Goal: Task Accomplishment & Management: Use online tool/utility

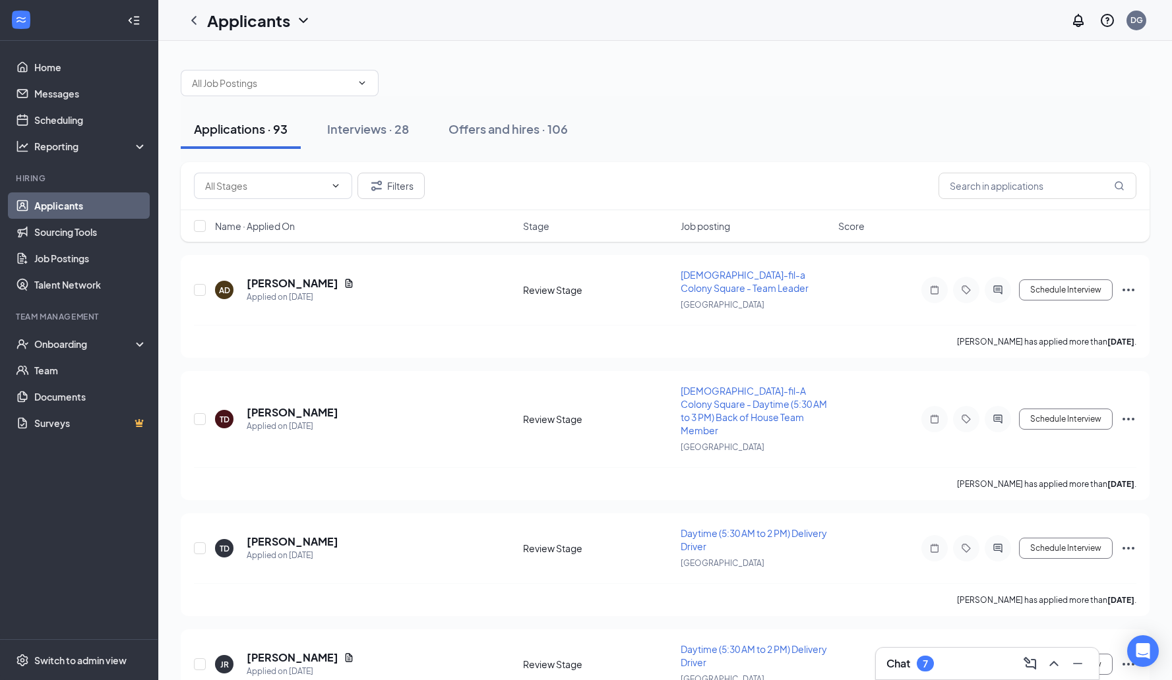
click at [937, 659] on div "Chat 7" at bounding box center [987, 663] width 202 height 21
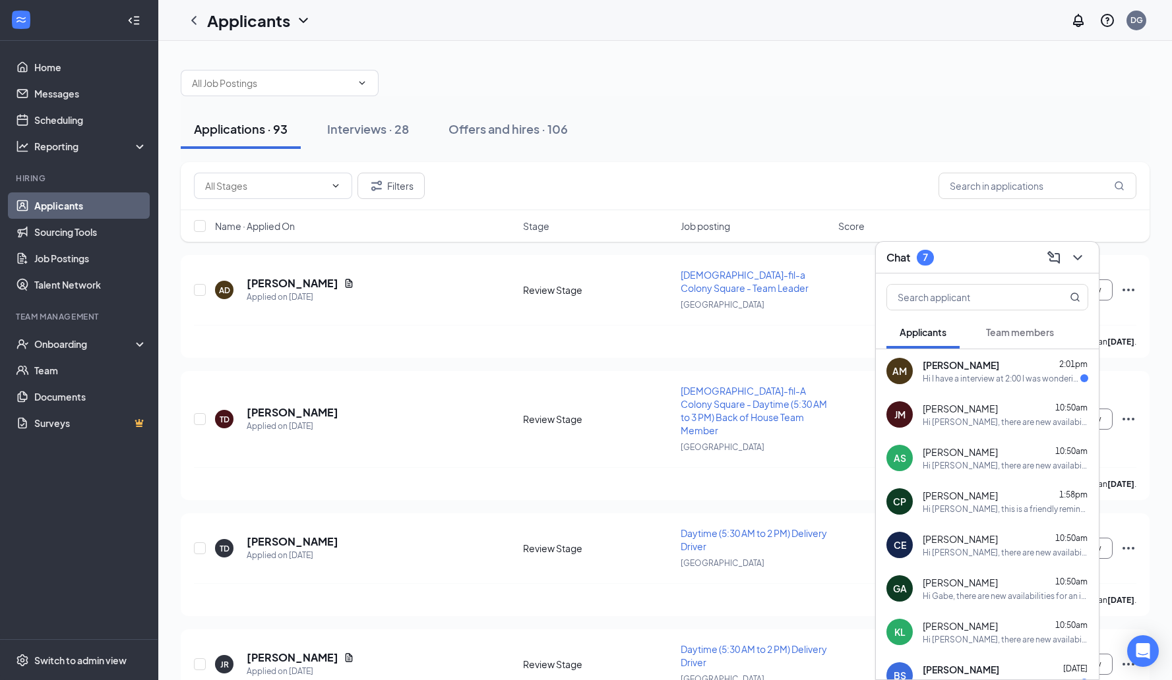
click at [1006, 370] on div "Atayshia [PERSON_NAME] 2:01pm" at bounding box center [1004, 365] width 165 height 13
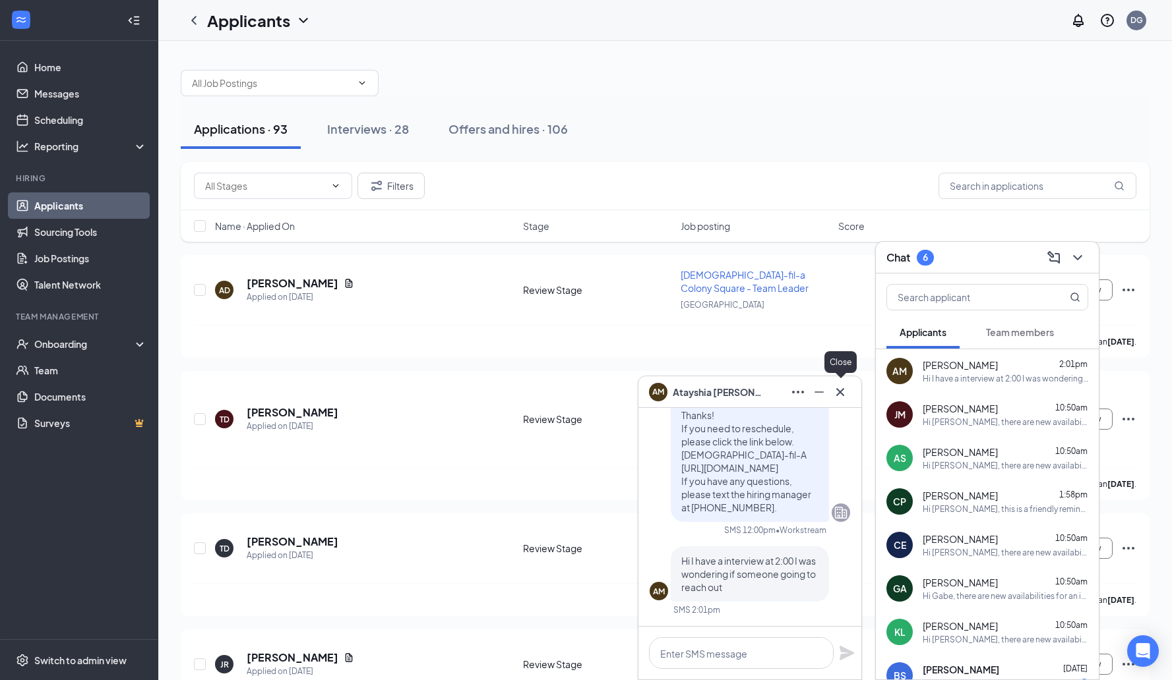
click at [835, 391] on icon "Cross" at bounding box center [840, 392] width 16 height 16
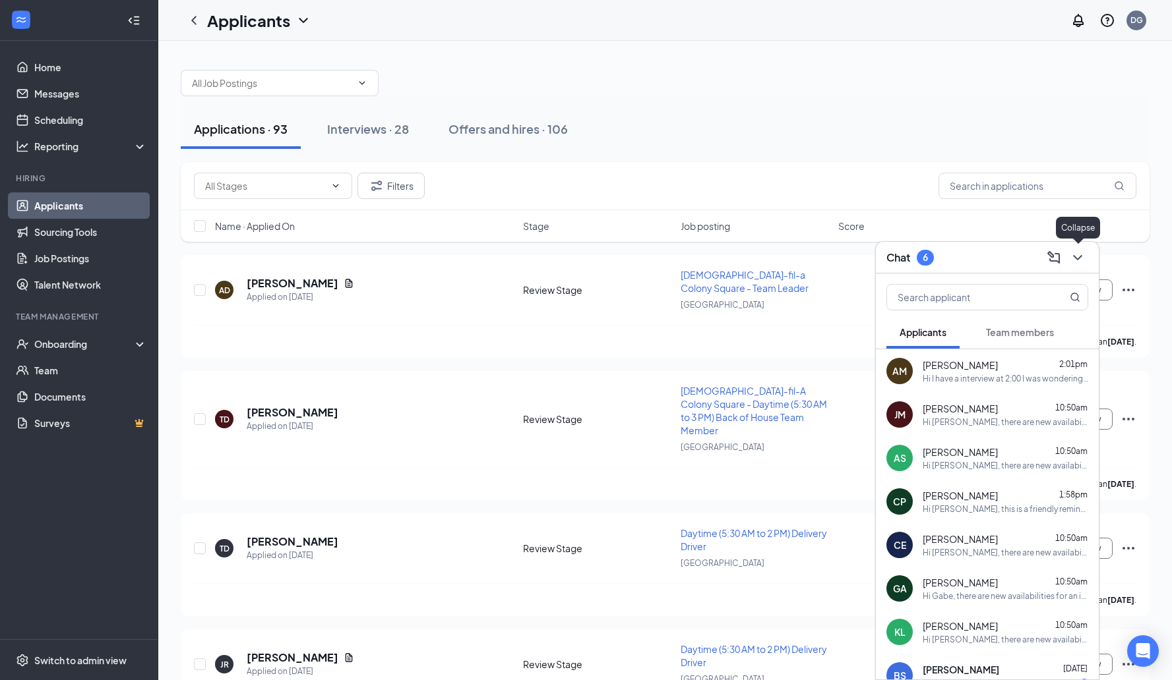
click at [1080, 260] on icon "ChevronDown" at bounding box center [1077, 258] width 16 height 16
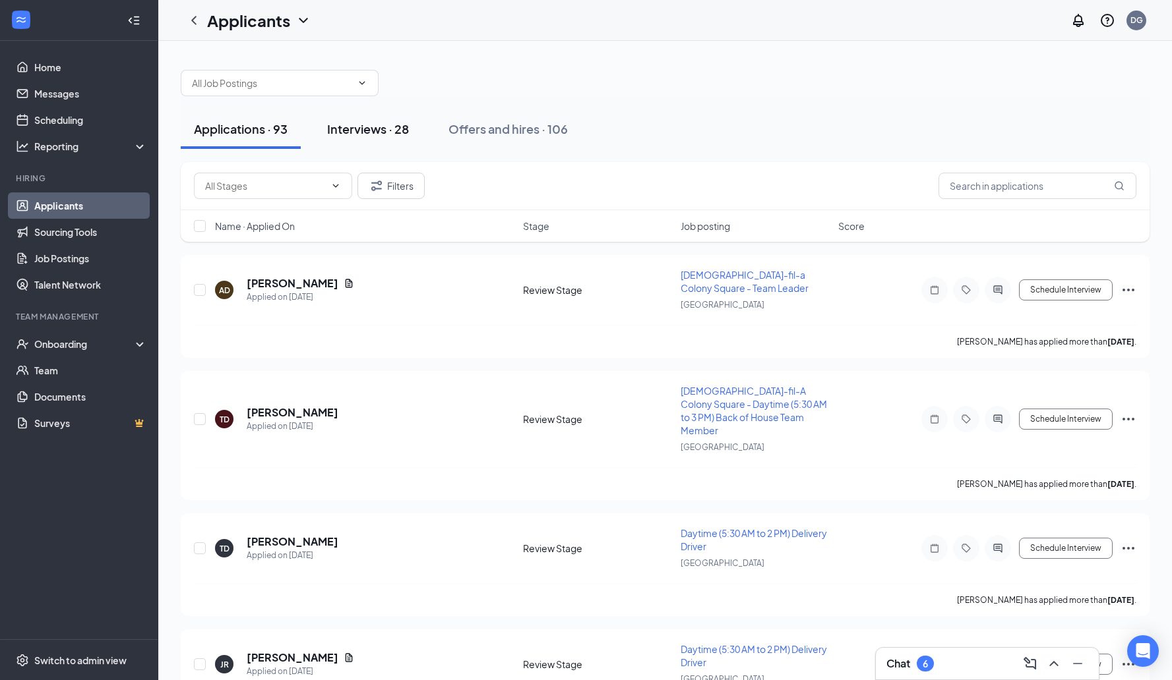
click at [395, 123] on div "Interviews · 28" at bounding box center [368, 129] width 82 height 16
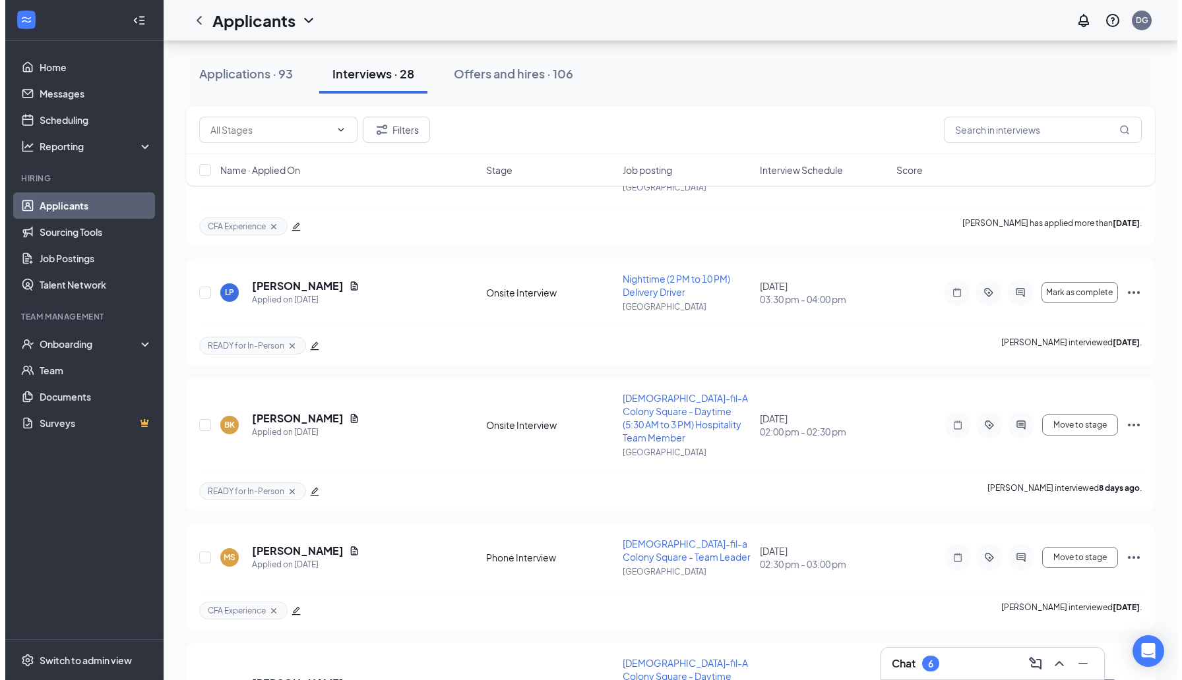
scroll to position [1629, 0]
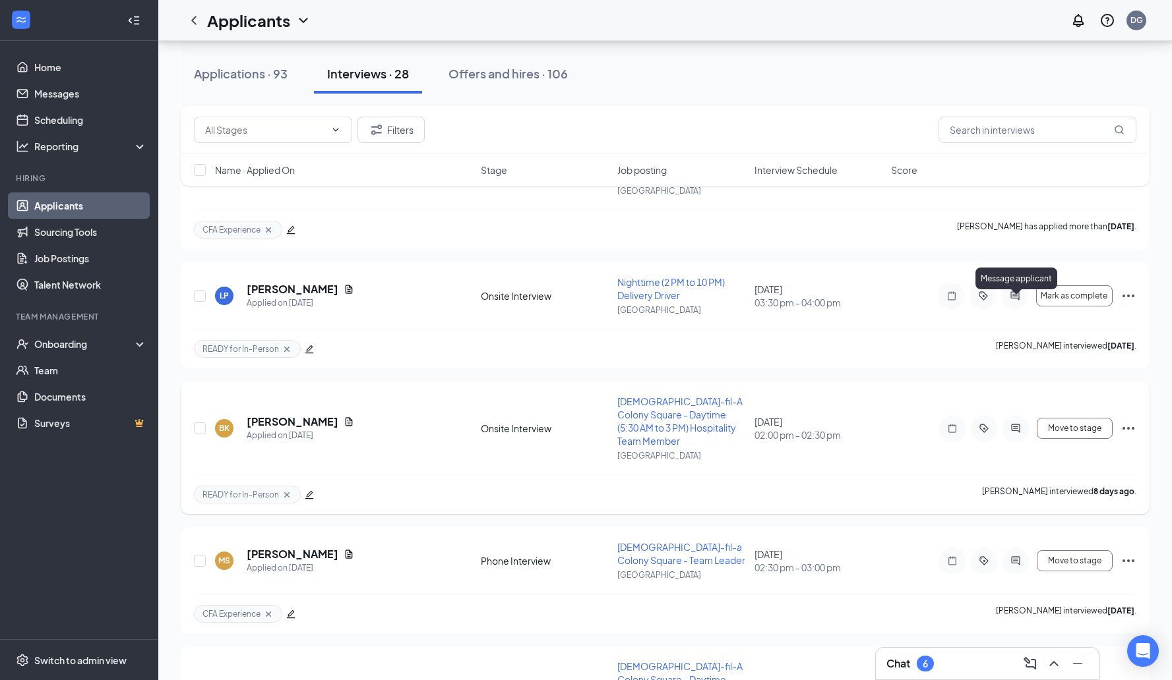
click at [1019, 423] on icon "ActiveChat" at bounding box center [1015, 428] width 16 height 11
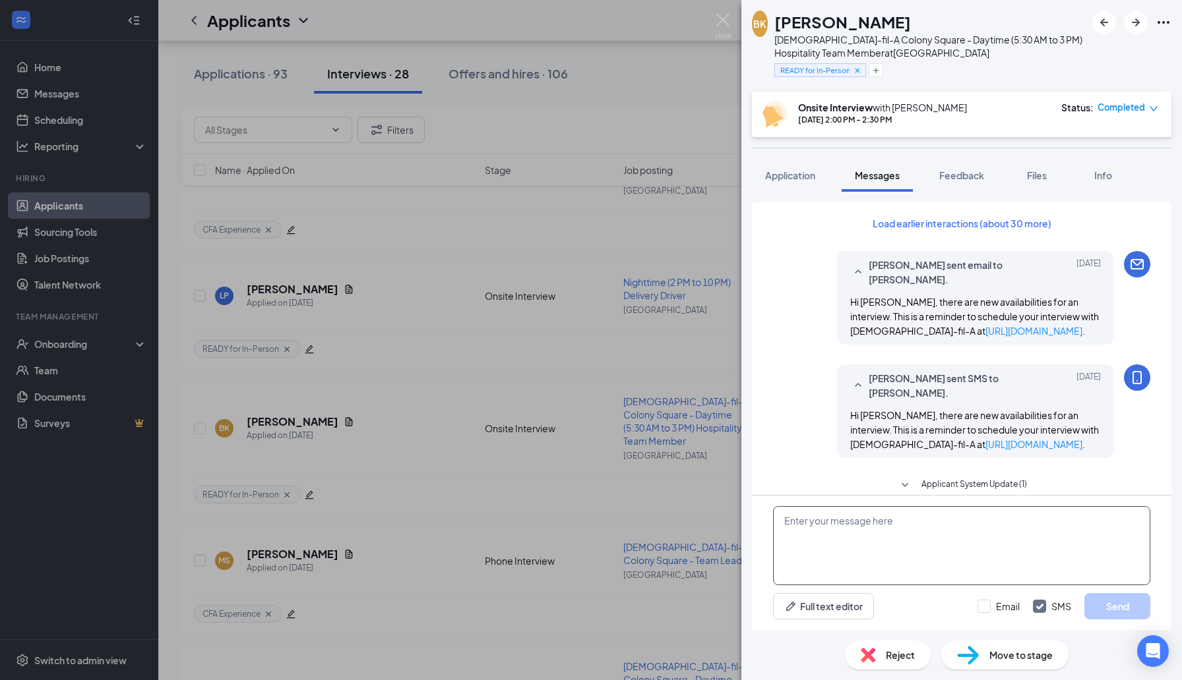
click at [923, 566] on textarea at bounding box center [961, 545] width 377 height 79
type textarea "H"
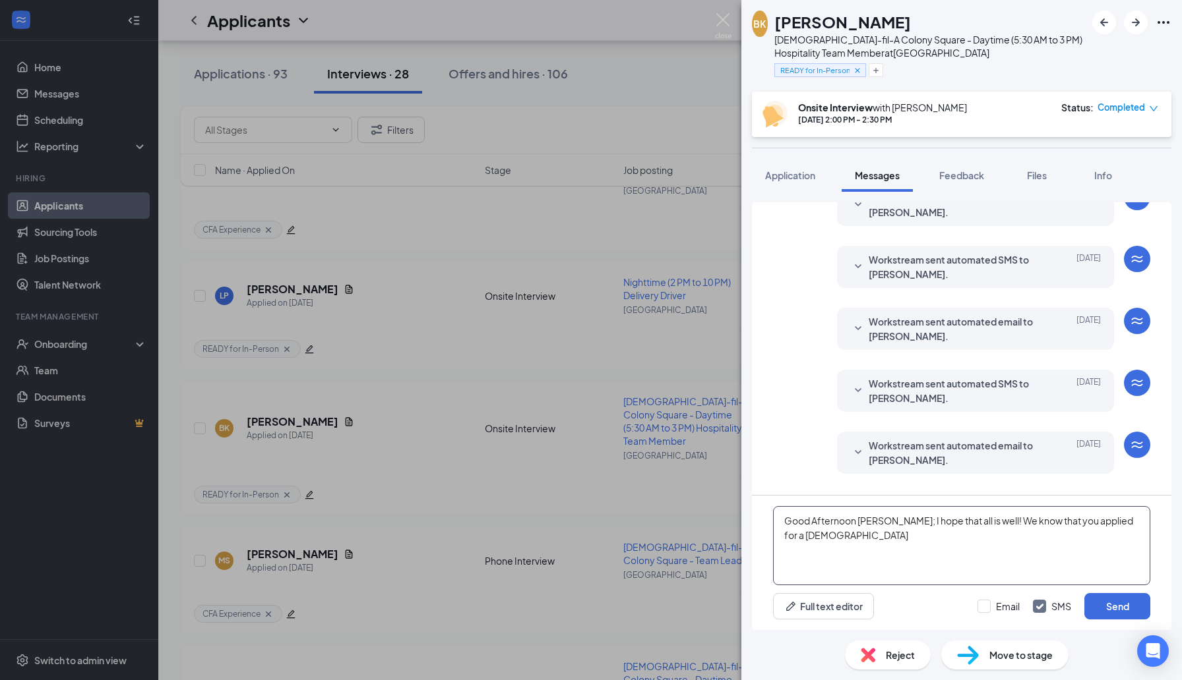
scroll to position [425, 0]
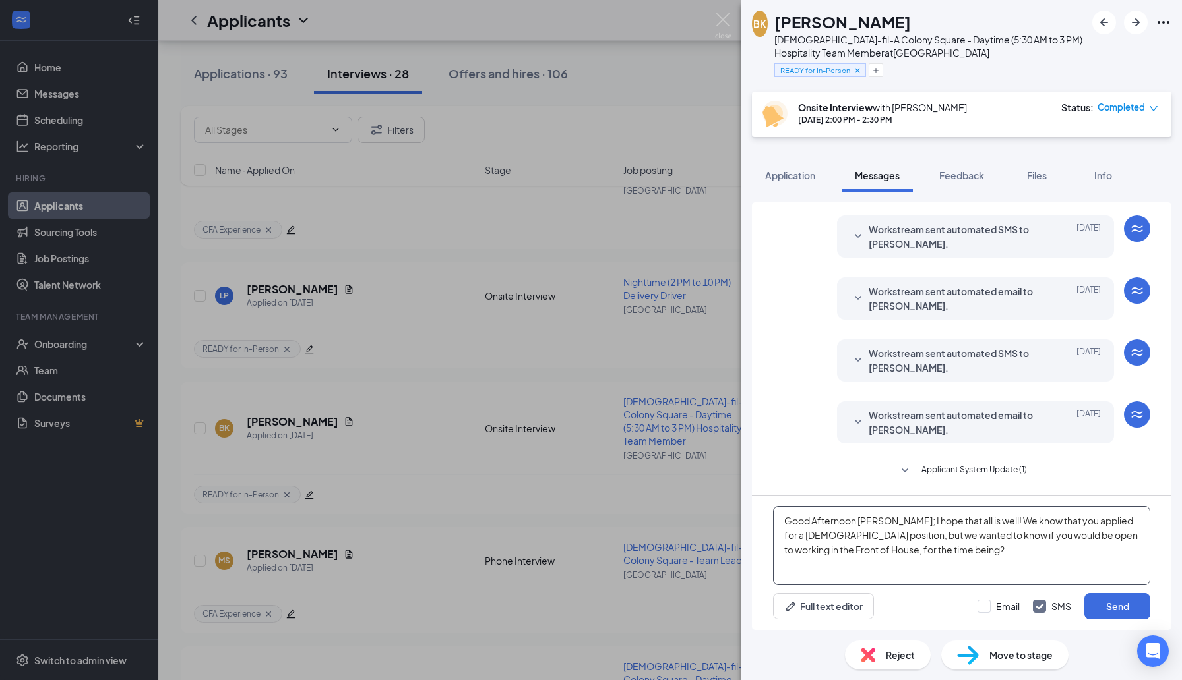
click at [806, 537] on textarea "Good Afternoon [PERSON_NAME]; I hope that all is well! We know that you applied…" at bounding box center [961, 545] width 377 height 79
drag, startPoint x: 897, startPoint y: 525, endPoint x: 969, endPoint y: 556, distance: 77.9
click at [969, 556] on textarea "Good Afternoon [PERSON_NAME]; I hope that all is well! We know that you applied…" at bounding box center [961, 545] width 377 height 79
click at [954, 553] on textarea "Good Afternoon [PERSON_NAME]; I hope that all is well! We know that you applied…" at bounding box center [961, 545] width 377 height 79
drag, startPoint x: 899, startPoint y: 522, endPoint x: 942, endPoint y: 582, distance: 74.3
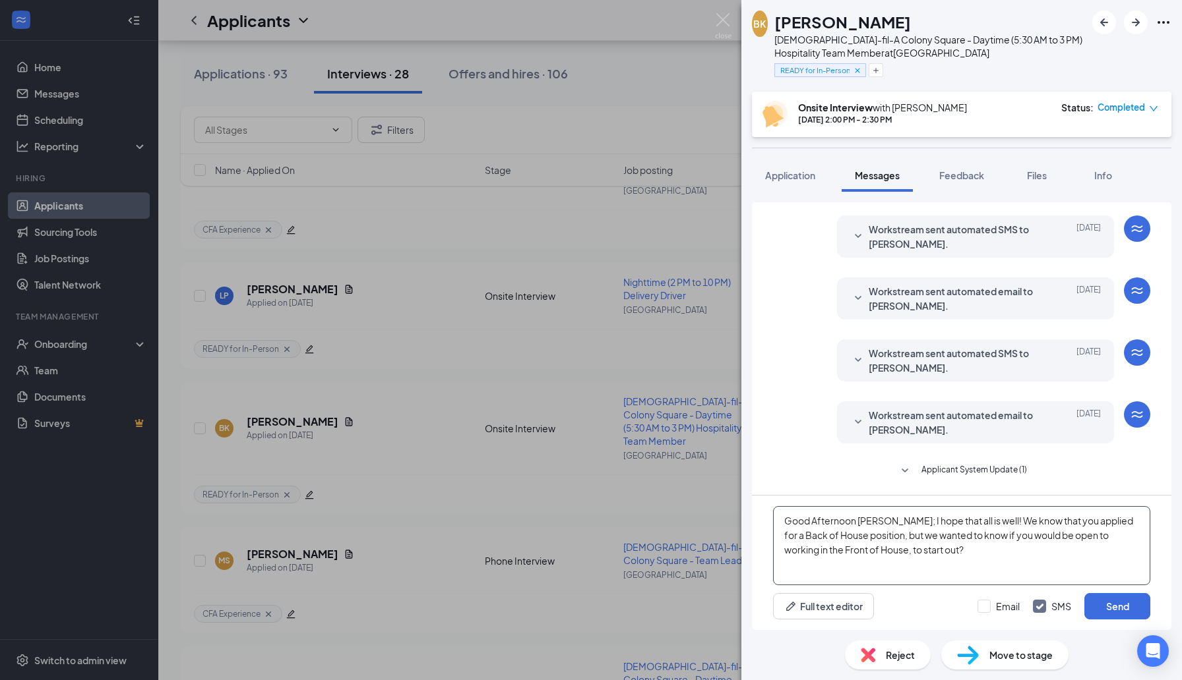
click at [942, 582] on textarea "Good Afternoon [PERSON_NAME]; I hope that all is well! We know that you applied…" at bounding box center [961, 545] width 377 height 79
click at [969, 564] on textarea "Good Afternoon [PERSON_NAME]; I hope that all is well! We know that you applied…" at bounding box center [961, 545] width 377 height 79
type textarea "Good Afternoon [PERSON_NAME]; I hope that all is well! We know that you applied…"
click at [990, 607] on input "Email" at bounding box center [998, 606] width 42 height 13
checkbox input "true"
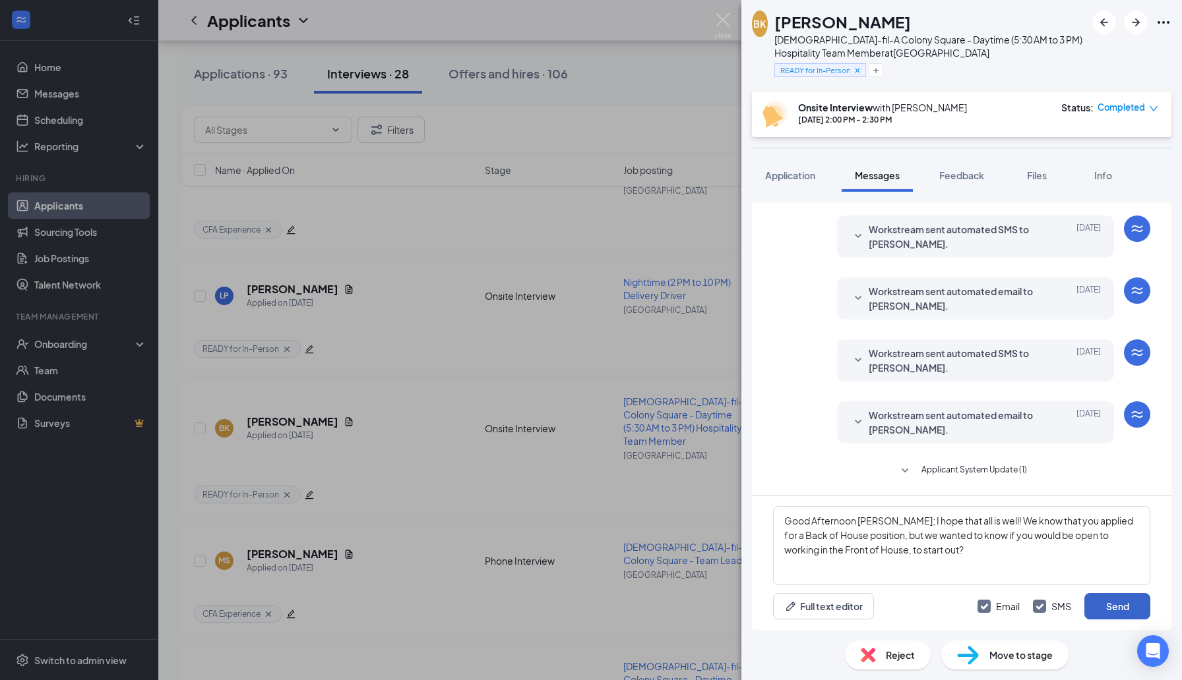
click at [1131, 602] on button "Send" at bounding box center [1117, 606] width 66 height 26
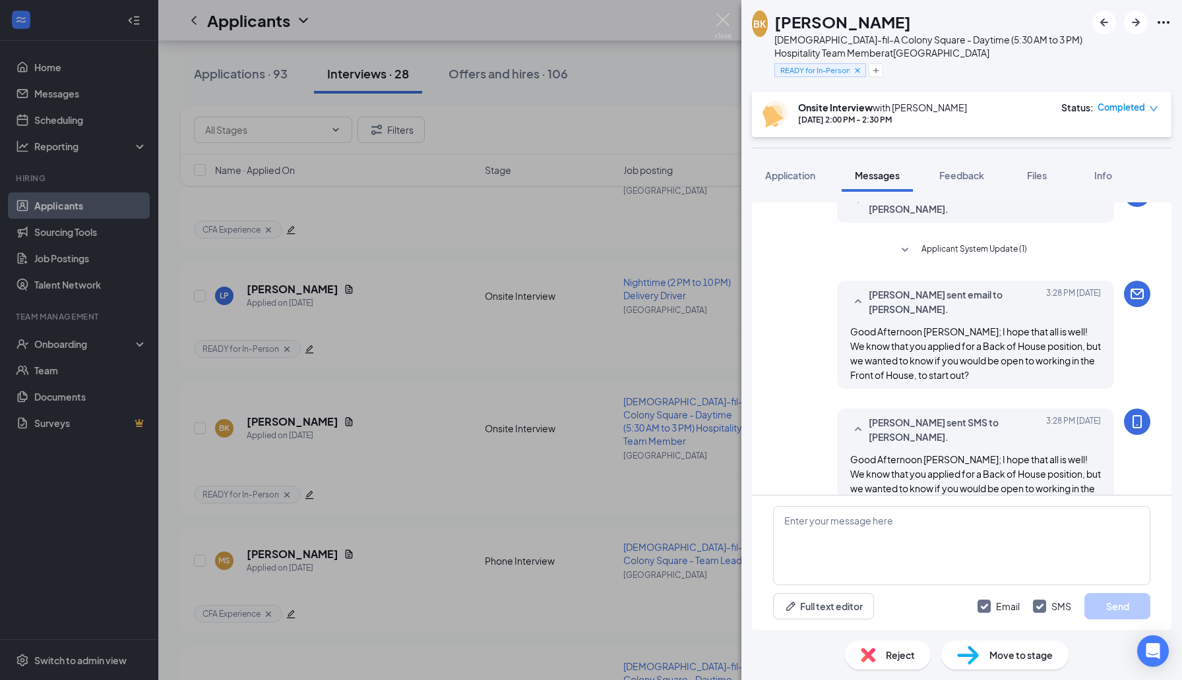
scroll to position [680, 0]
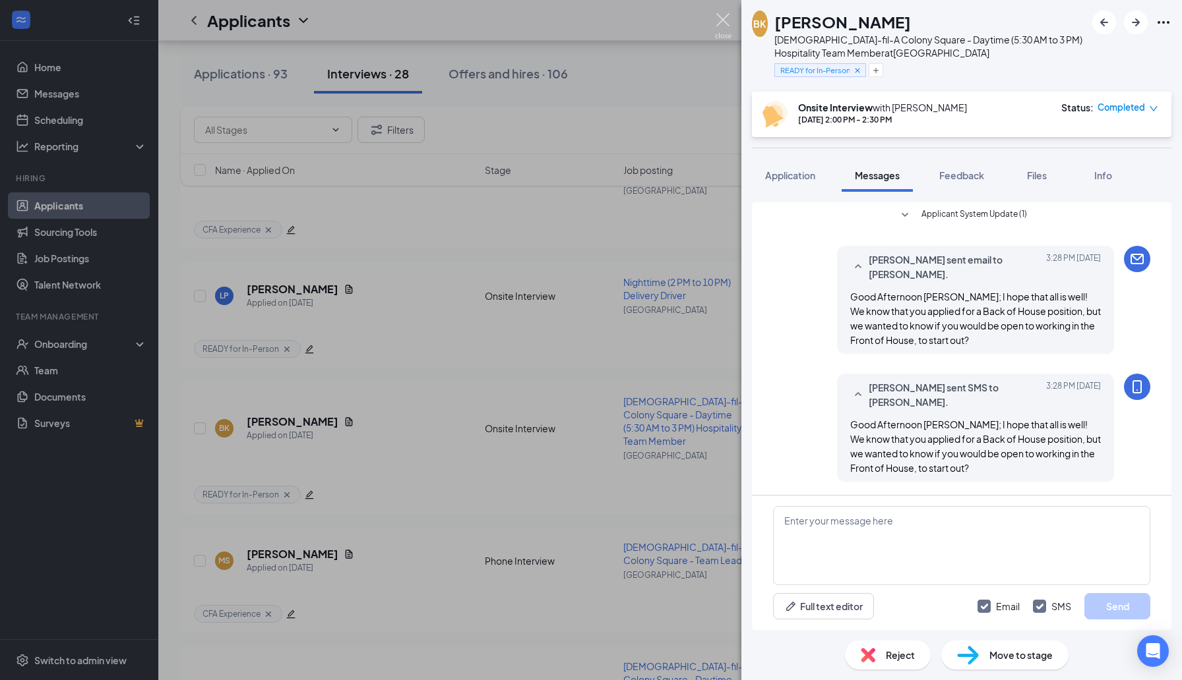
click at [723, 24] on img at bounding box center [723, 26] width 16 height 26
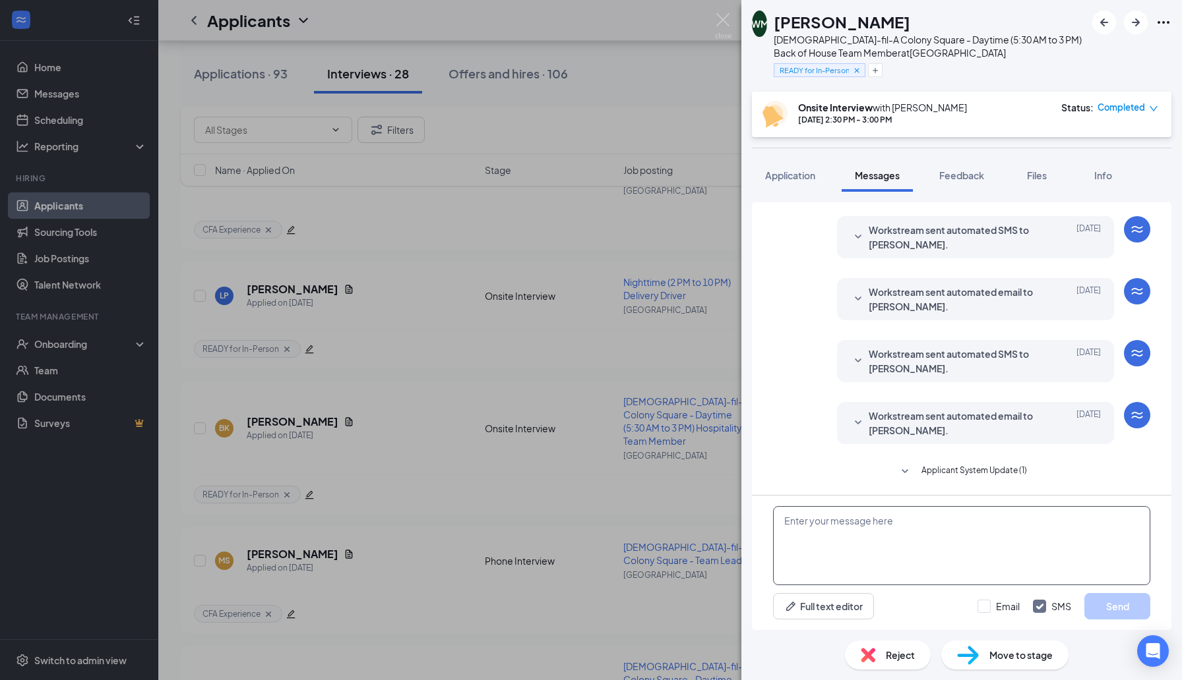
scroll to position [322, 0]
click at [932, 538] on textarea at bounding box center [961, 545] width 377 height 79
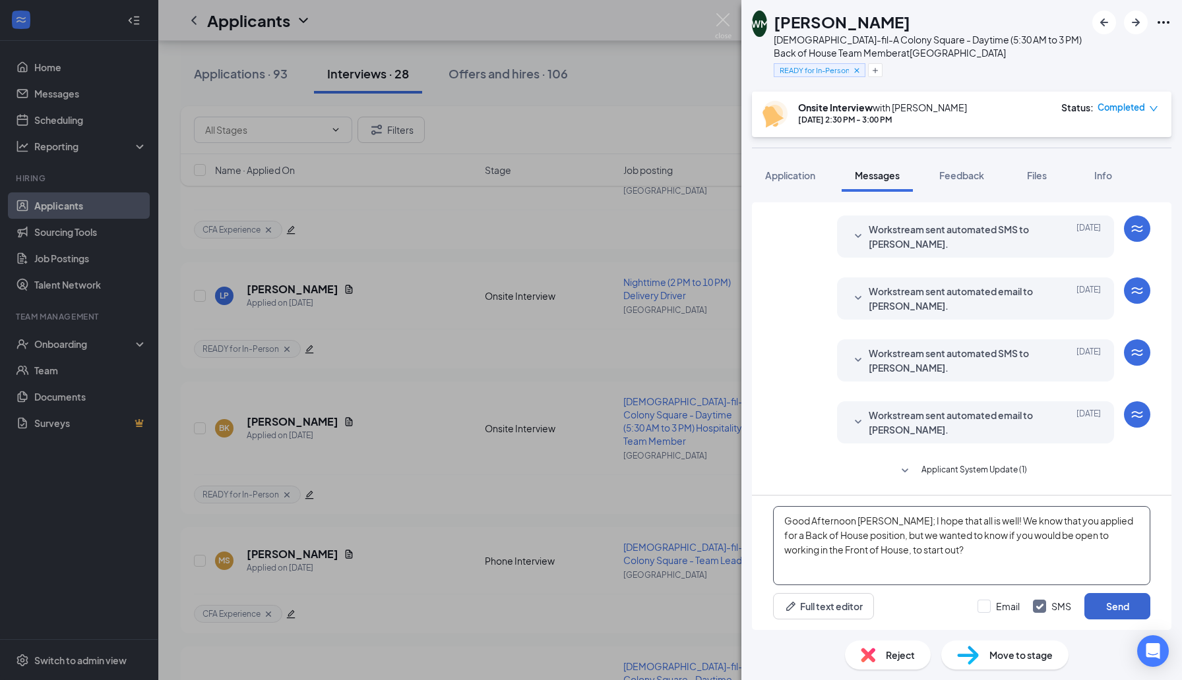
type textarea "Good Afternoon [PERSON_NAME]; I hope that all is well! We know that you applied…"
click at [1141, 604] on button "Send" at bounding box center [1117, 606] width 66 height 26
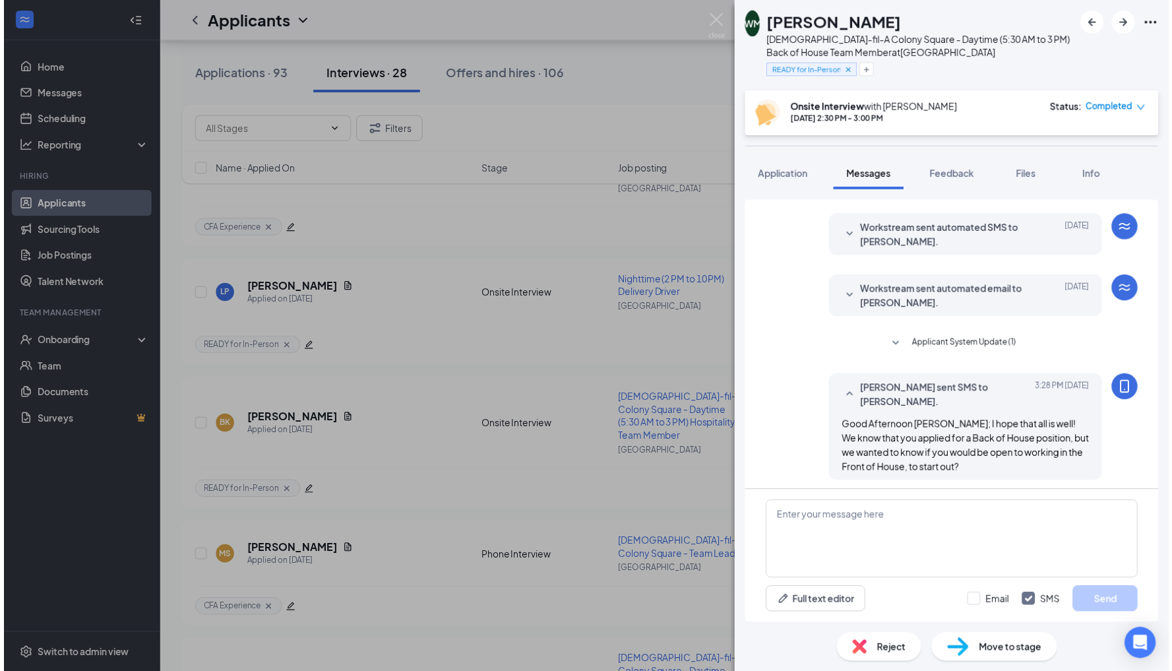
scroll to position [450, 0]
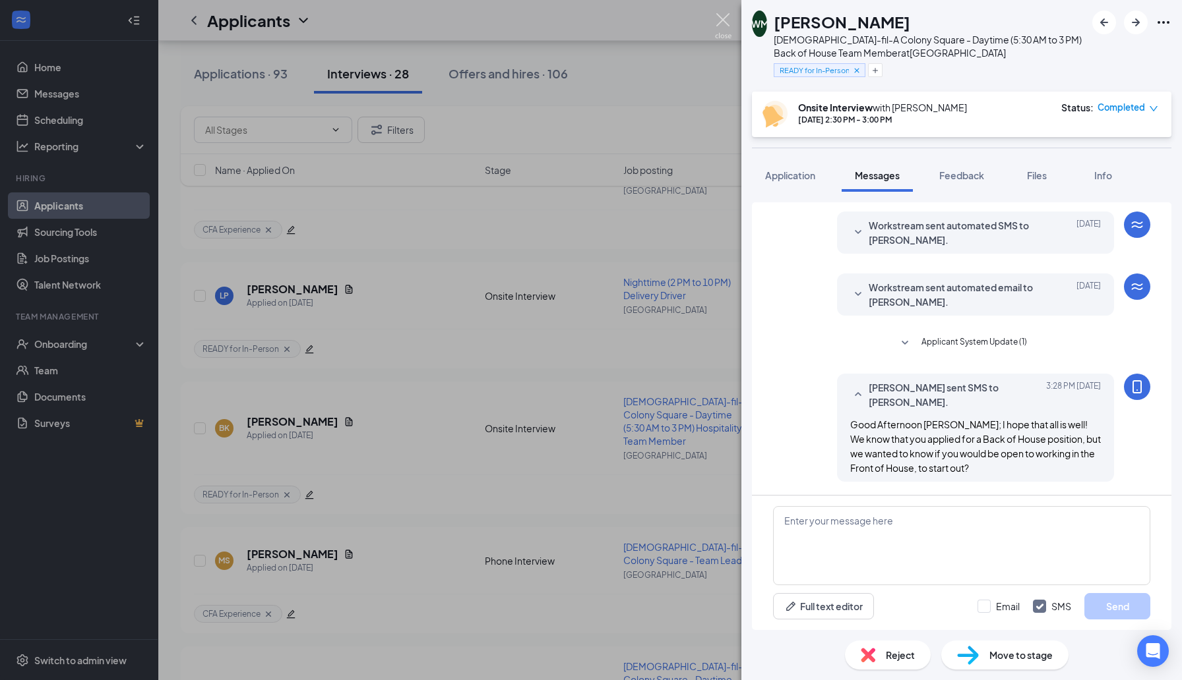
click at [722, 20] on img at bounding box center [723, 26] width 16 height 26
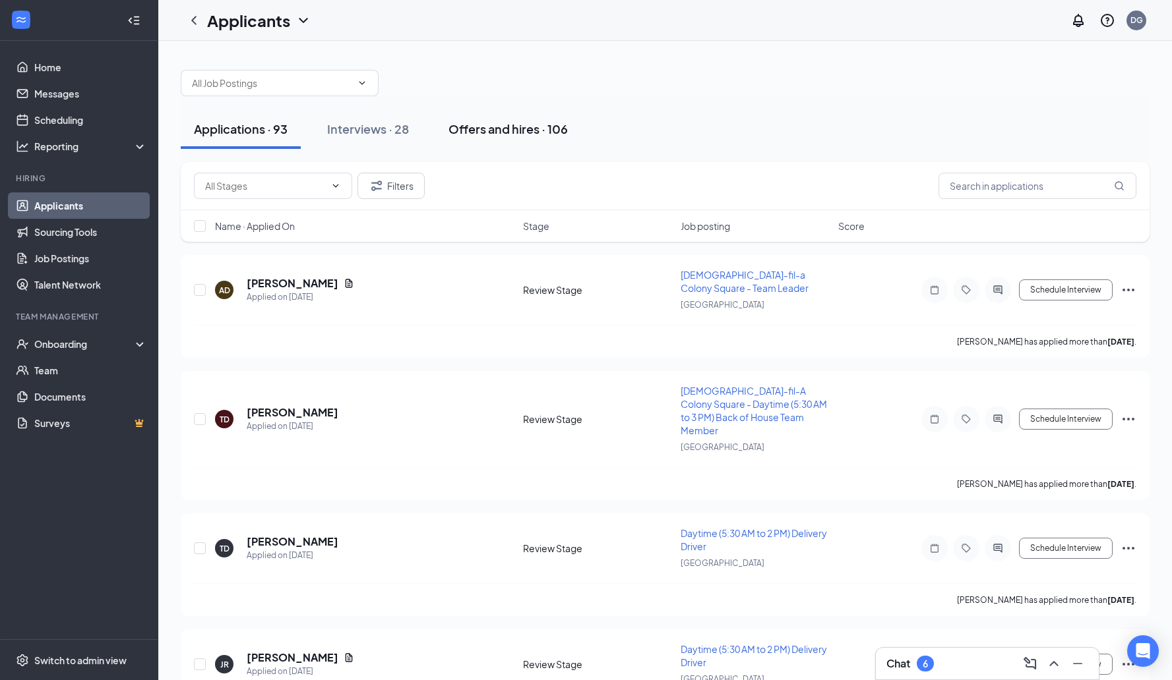
click at [535, 131] on div "Offers and hires · 106" at bounding box center [507, 129] width 119 height 16
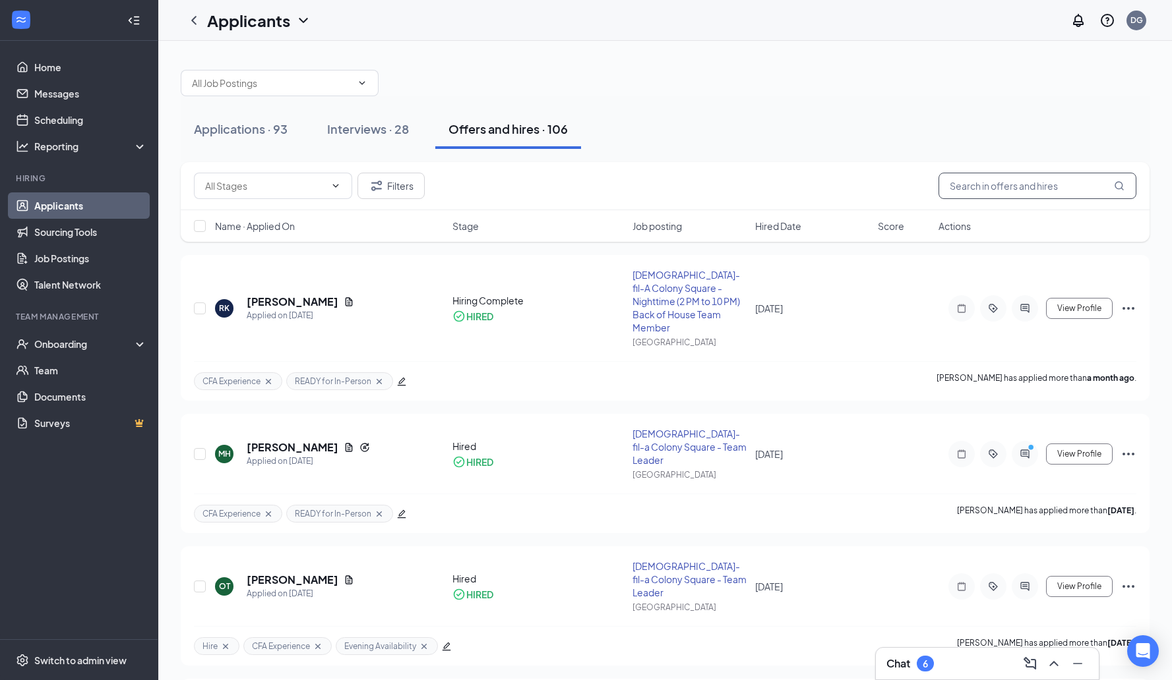
click at [1016, 176] on input "text" at bounding box center [1037, 186] width 198 height 26
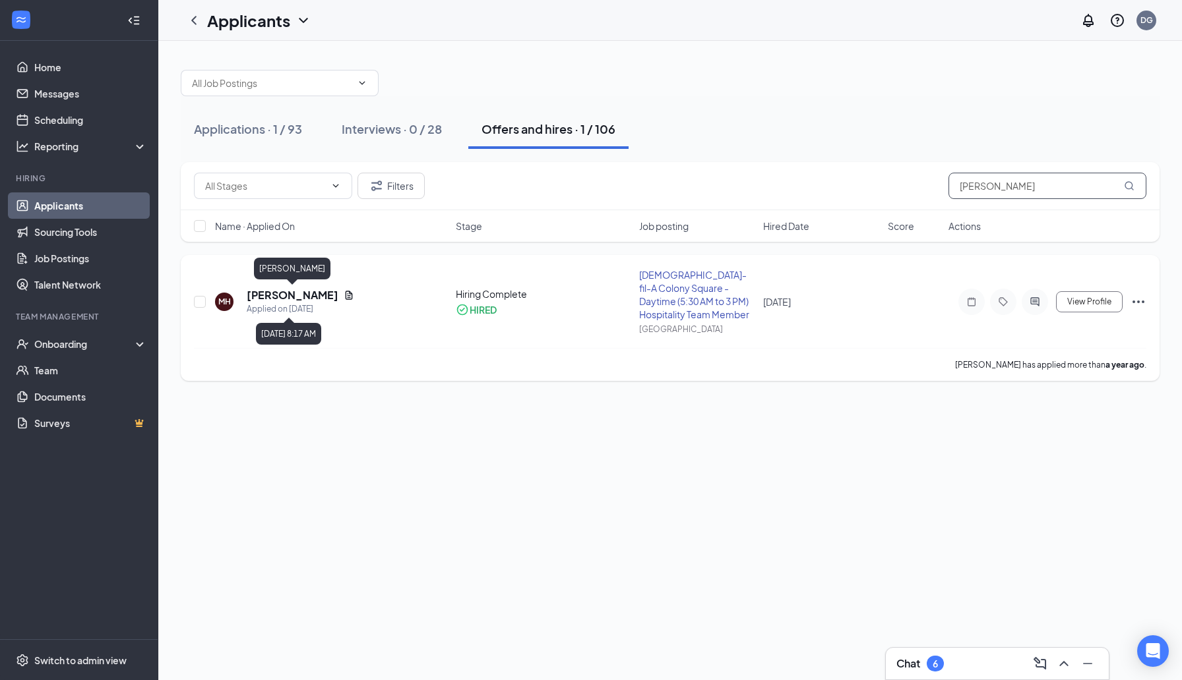
type input "marlon"
click at [316, 293] on h5 "Marlon Headspeth" at bounding box center [293, 295] width 92 height 15
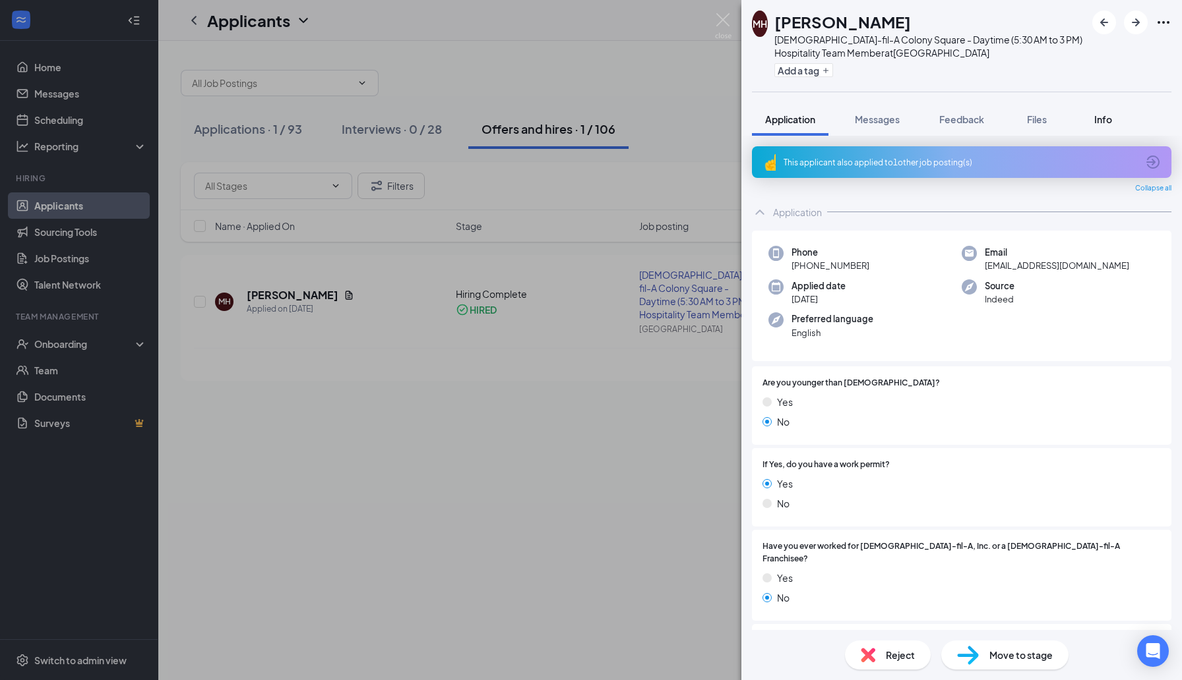
click at [1108, 121] on span "Info" at bounding box center [1103, 119] width 18 height 12
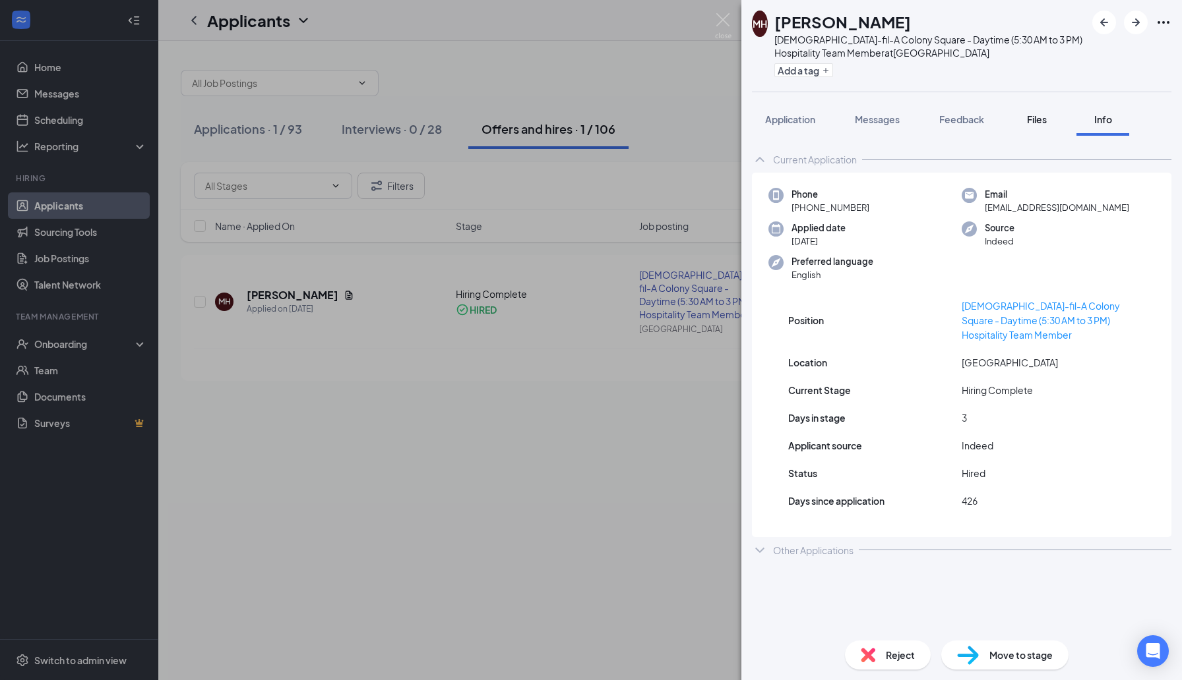
click at [1044, 125] on span "Files" at bounding box center [1037, 119] width 20 height 12
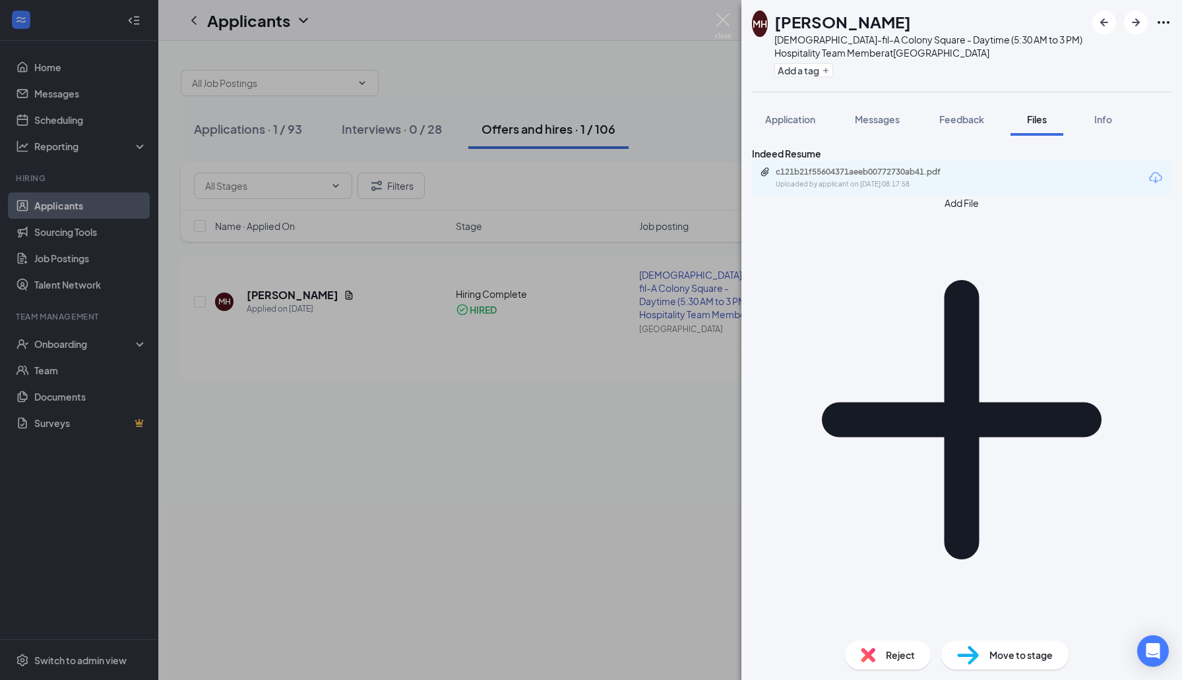
click at [0, 353] on div "MH Marlon Headspeth Chick-fil-A Colony Square - Daytime (5:30 AM to 3 PM) Hospi…" at bounding box center [591, 340] width 1182 height 680
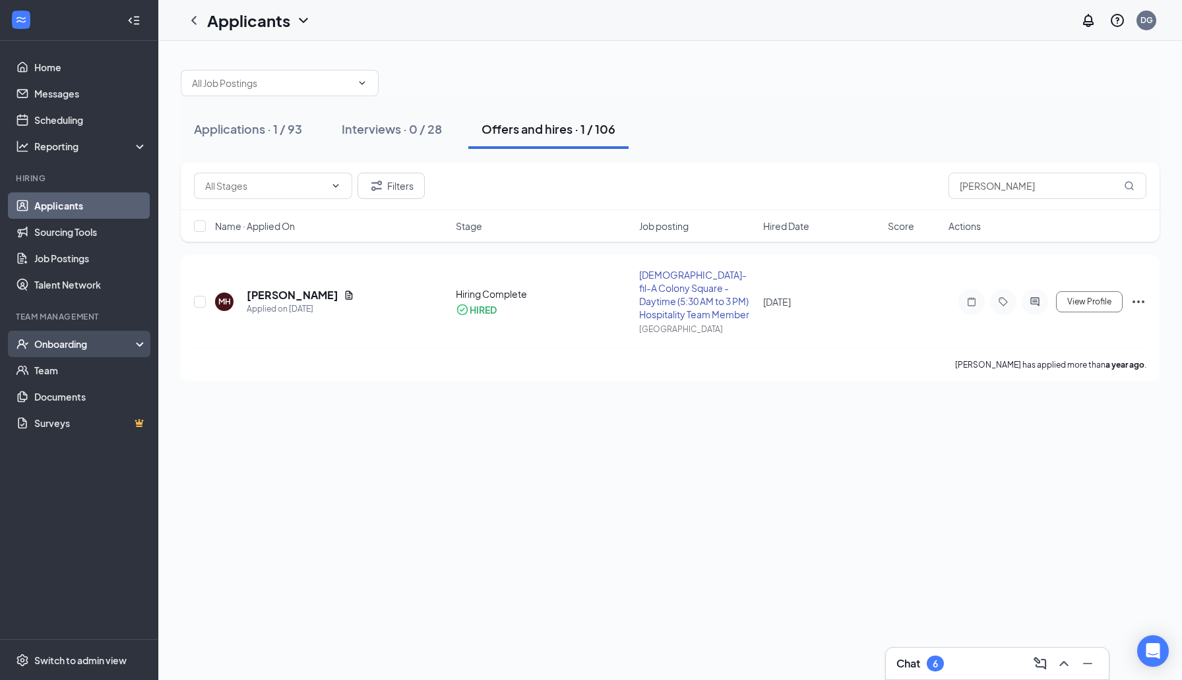
click at [73, 350] on div "Onboarding" at bounding box center [85, 344] width 102 height 13
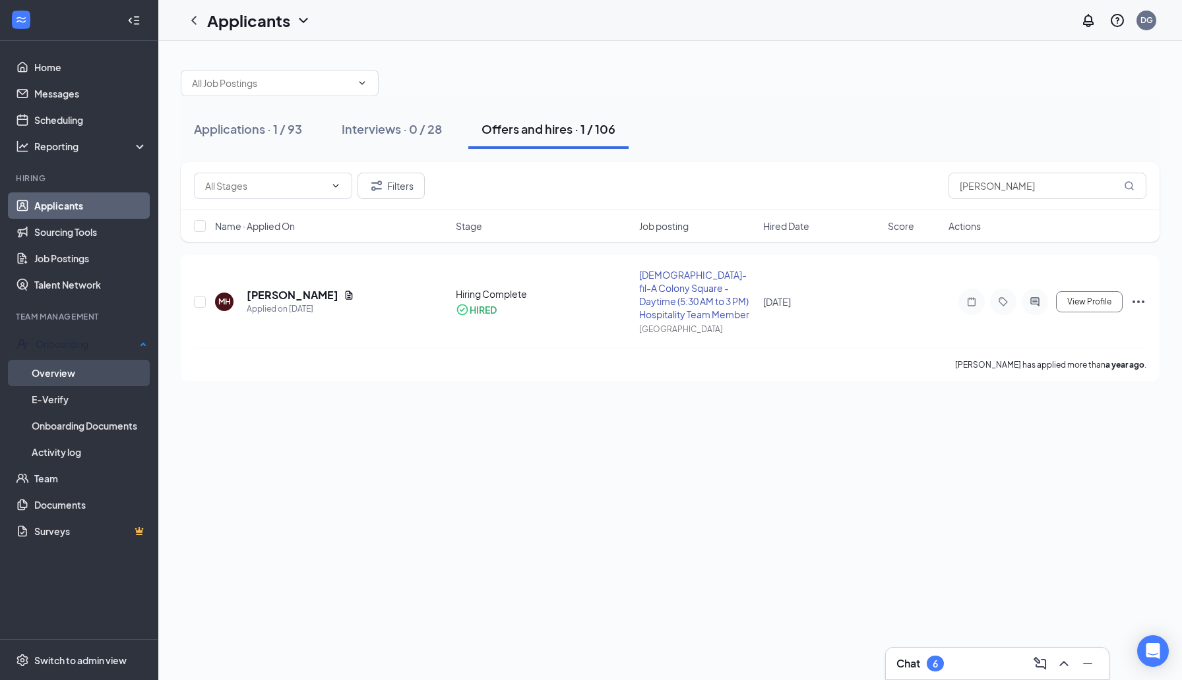
click at [96, 367] on link "Overview" at bounding box center [89, 373] width 115 height 26
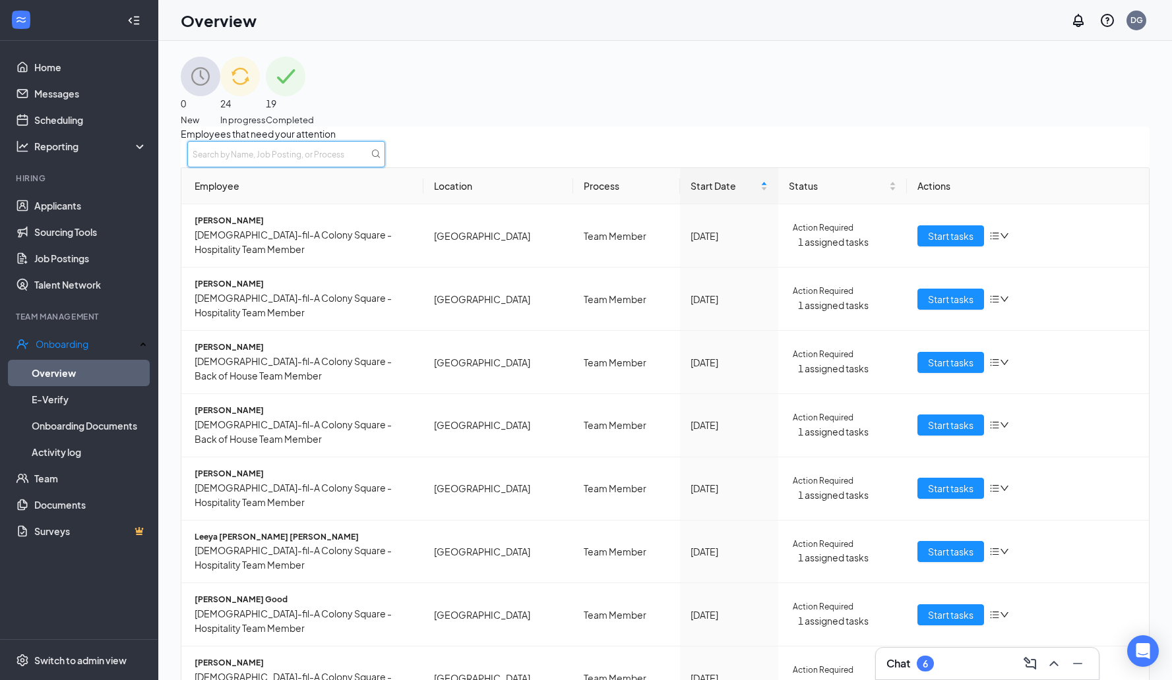
click at [385, 164] on input "text" at bounding box center [286, 154] width 198 height 26
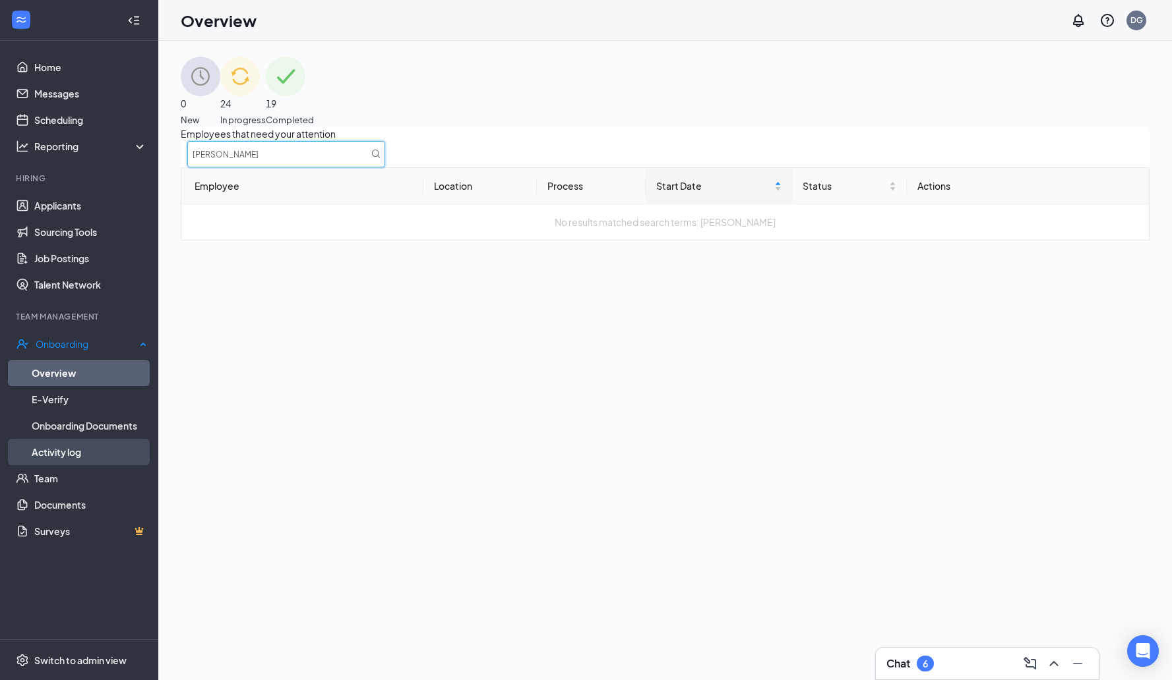
type input "marlon"
click at [106, 443] on link "Activity log" at bounding box center [89, 452] width 115 height 26
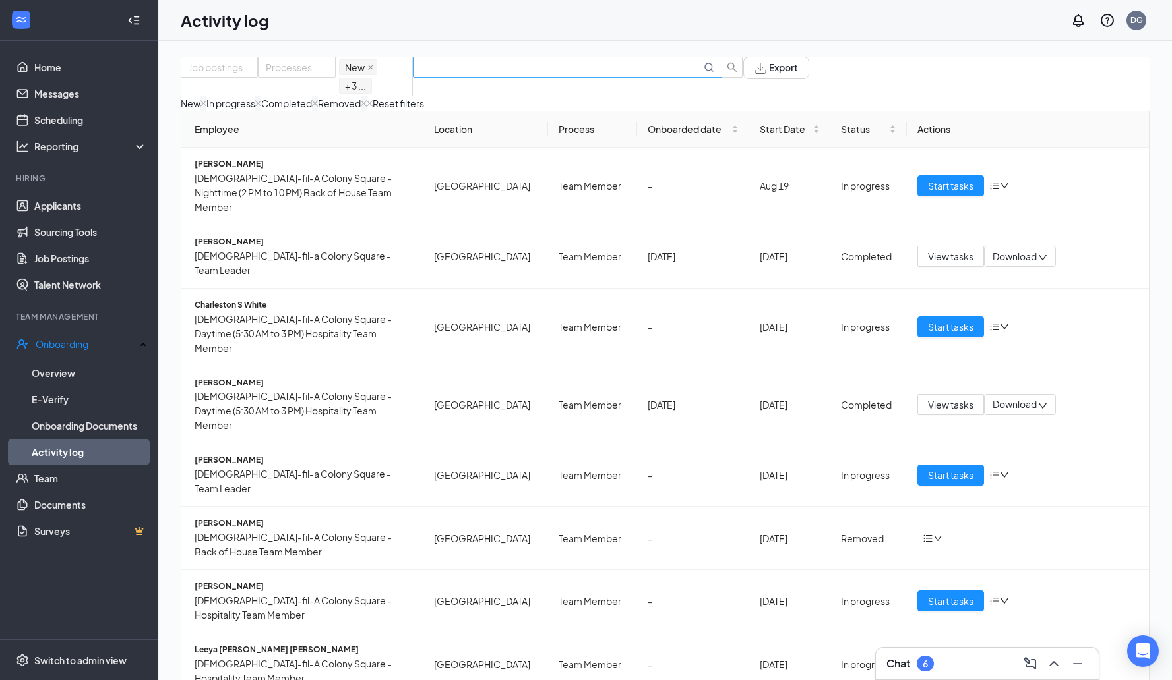
click at [648, 72] on input "text" at bounding box center [561, 67] width 280 height 15
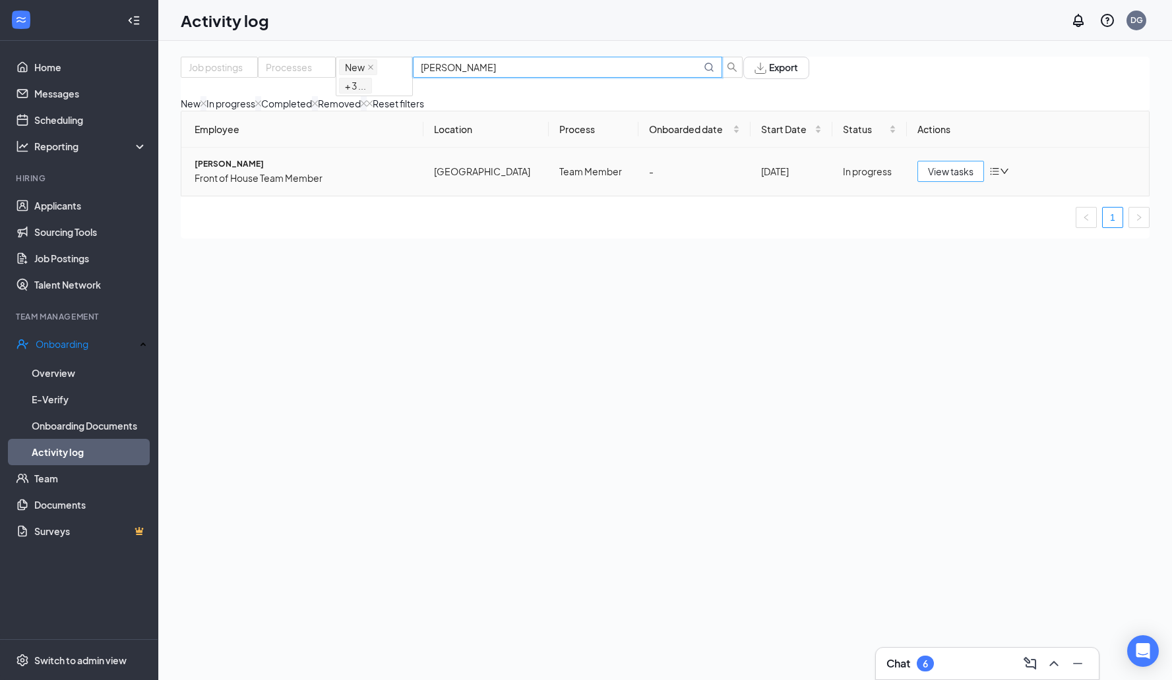
type input "marlon"
click at [963, 179] on span "View tasks" at bounding box center [950, 171] width 45 height 15
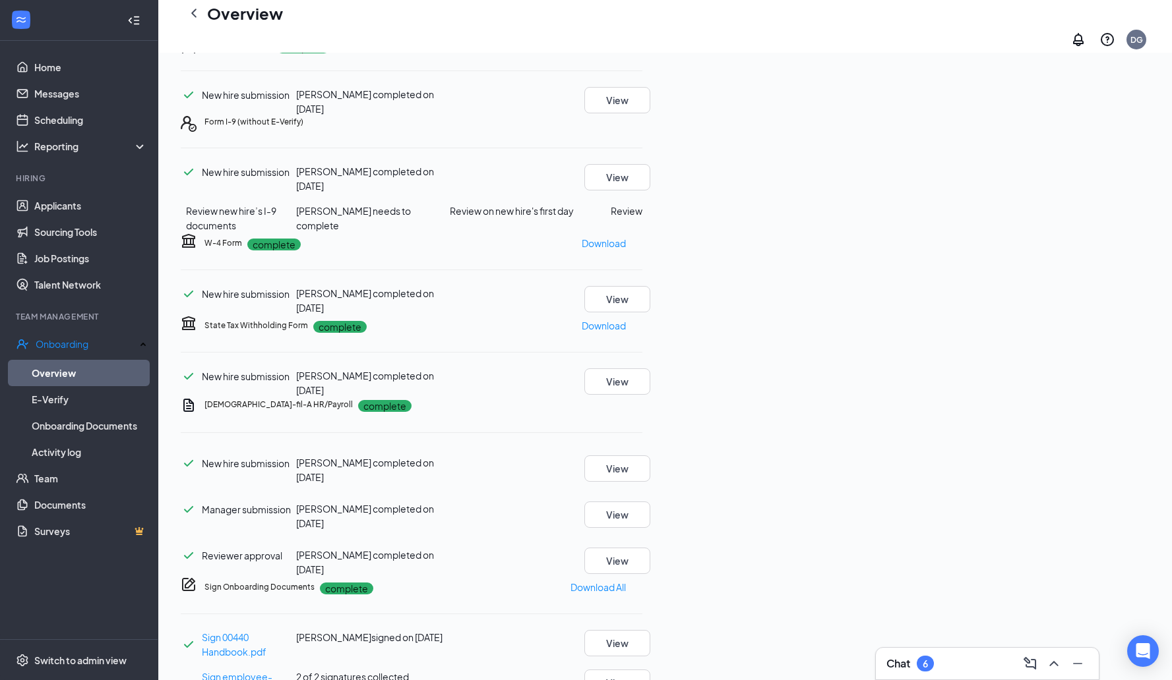
scroll to position [114, 0]
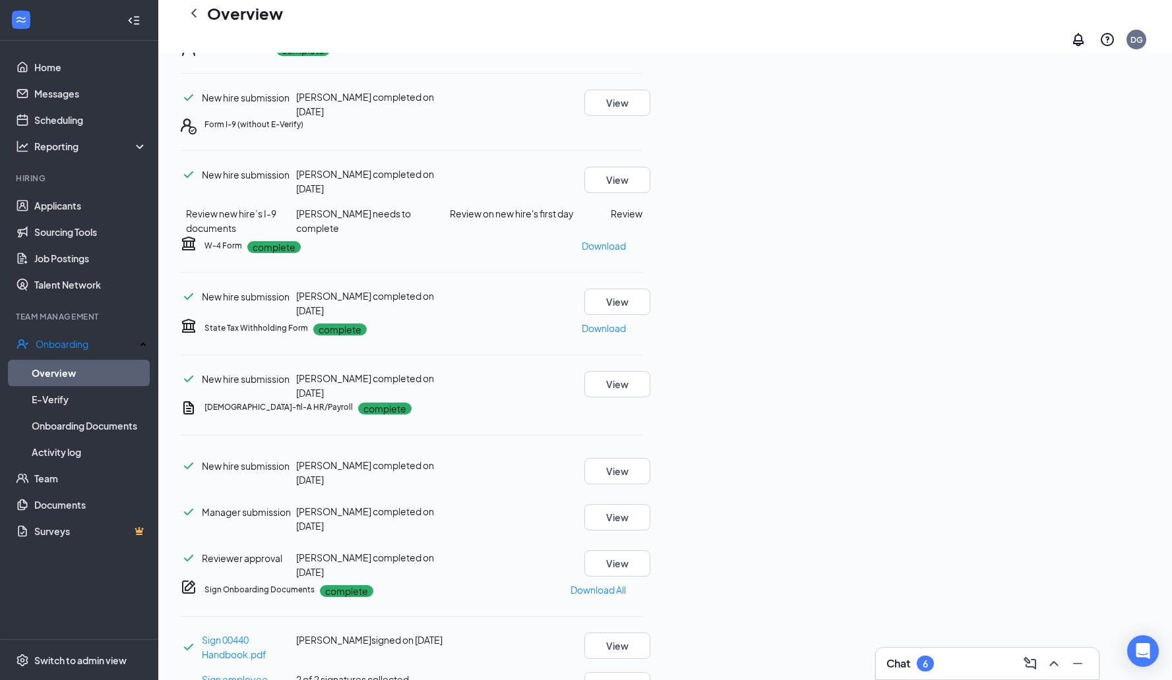
click at [181, 221] on icon "Checkmark" at bounding box center [181, 221] width 0 height 0
